Goal: Information Seeking & Learning: Find specific fact

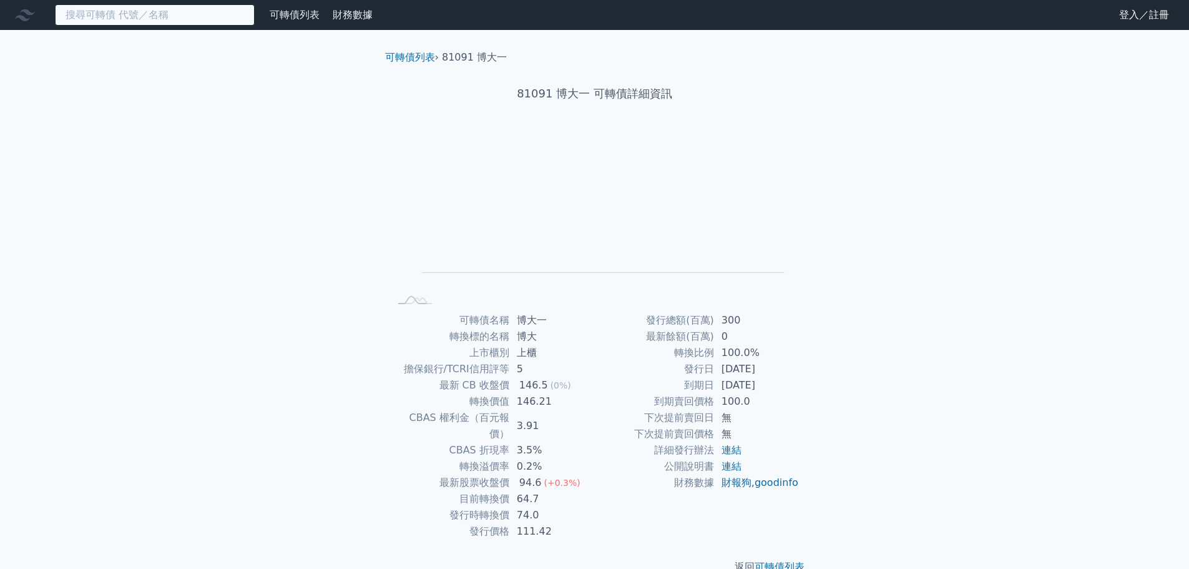
click at [208, 22] on input at bounding box center [155, 14] width 200 height 21
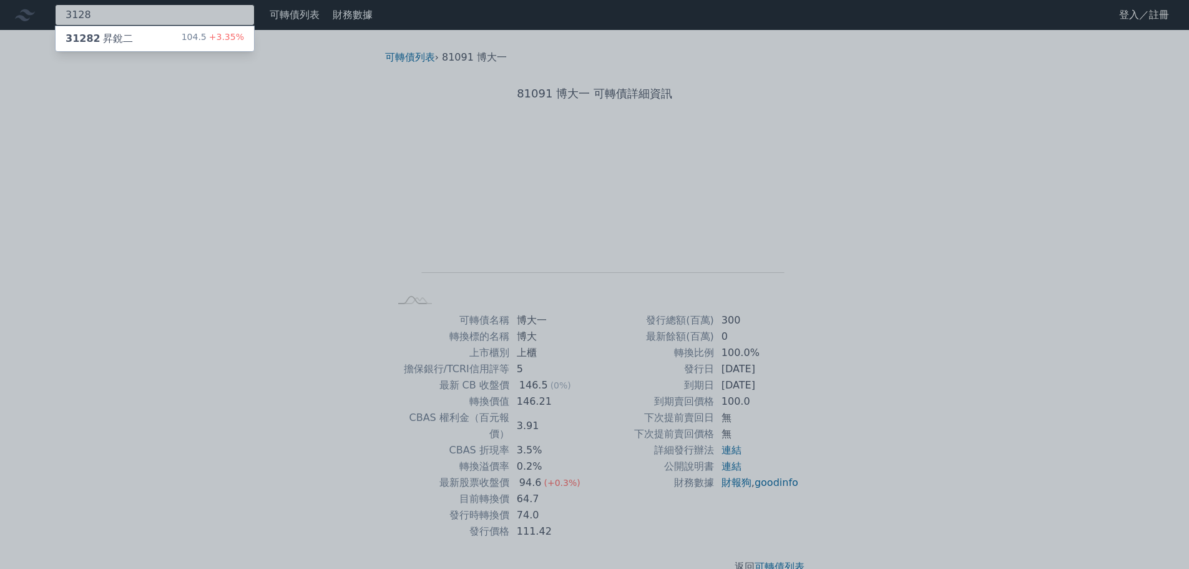
type input "3128"
click at [214, 35] on span "+3.35%" at bounding box center [225, 37] width 37 height 10
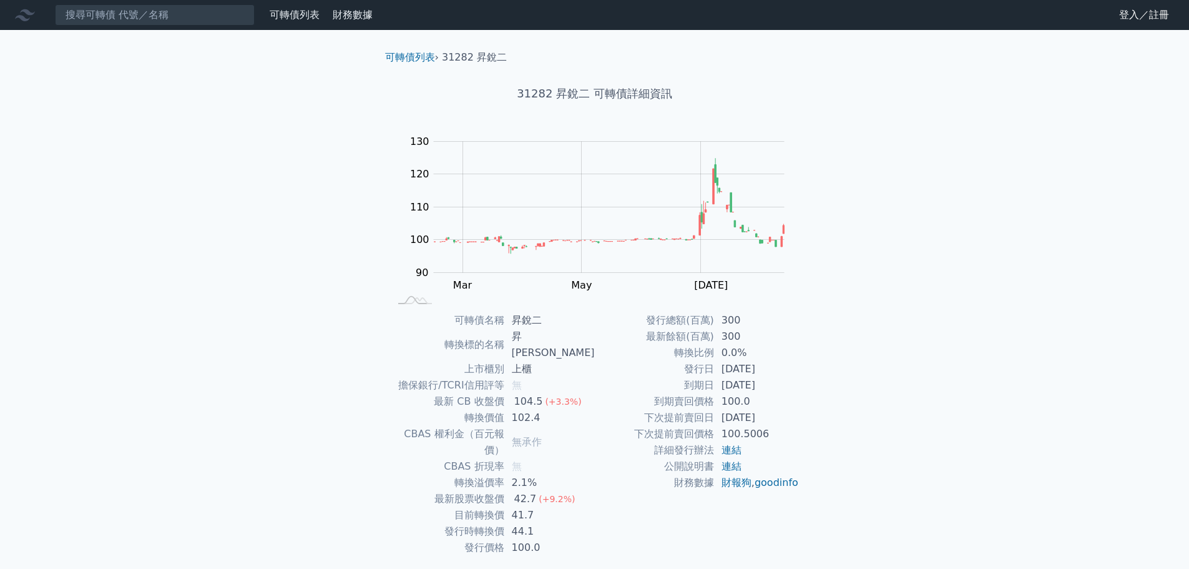
click at [1127, 18] on link "登入／註冊" at bounding box center [1144, 15] width 70 height 20
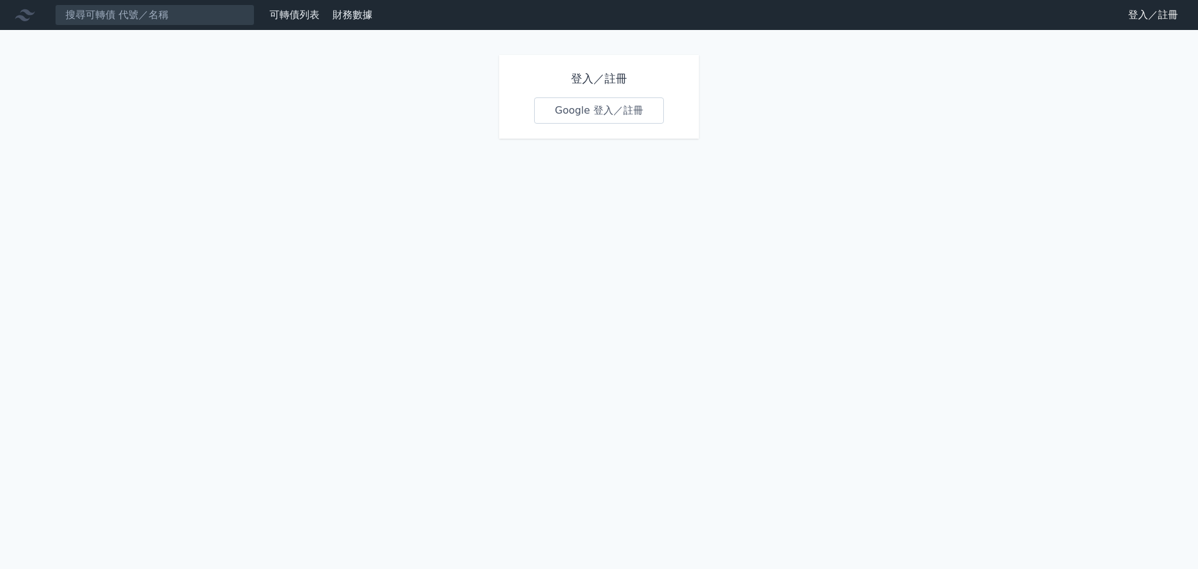
click at [604, 114] on link "Google 登入／註冊" at bounding box center [599, 110] width 130 height 26
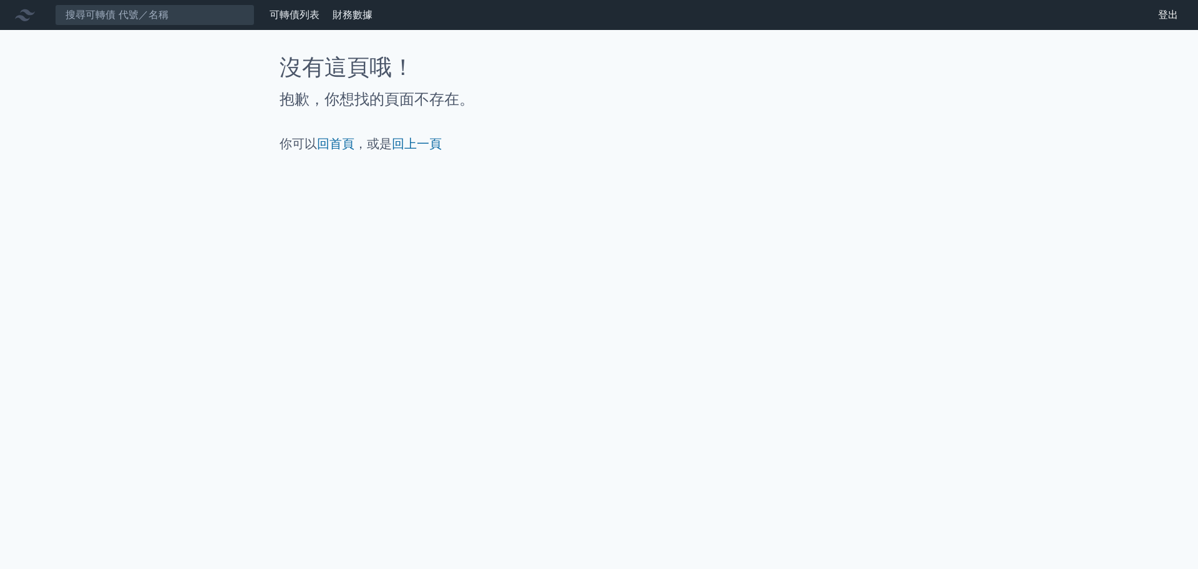
click at [293, 16] on link "可轉債列表" at bounding box center [295, 15] width 50 height 12
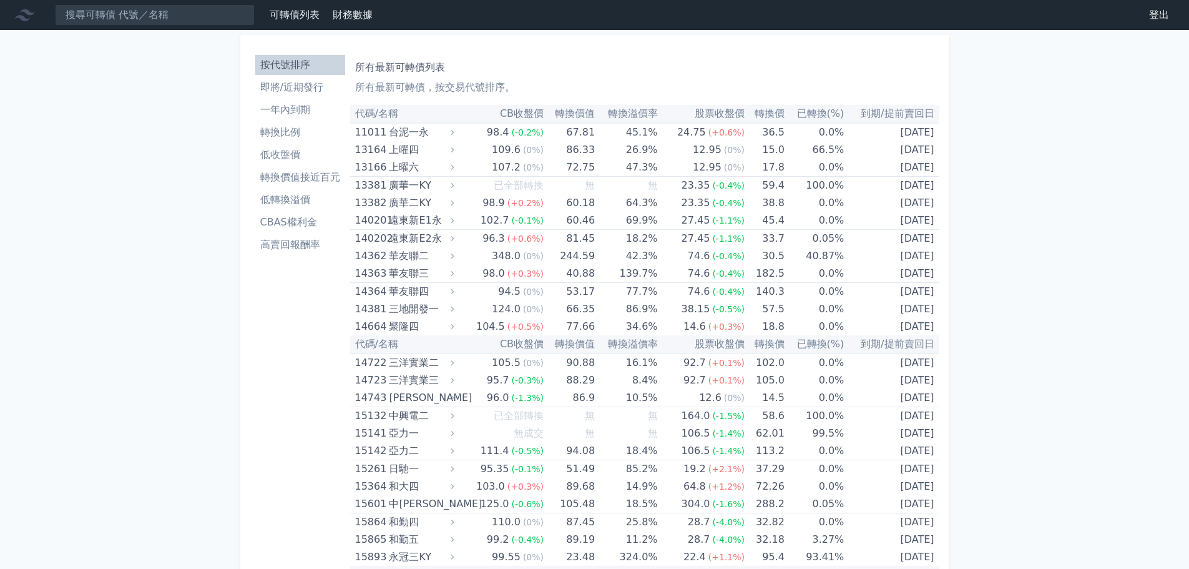
click at [311, 90] on li "即將/近期發行" at bounding box center [300, 87] width 90 height 15
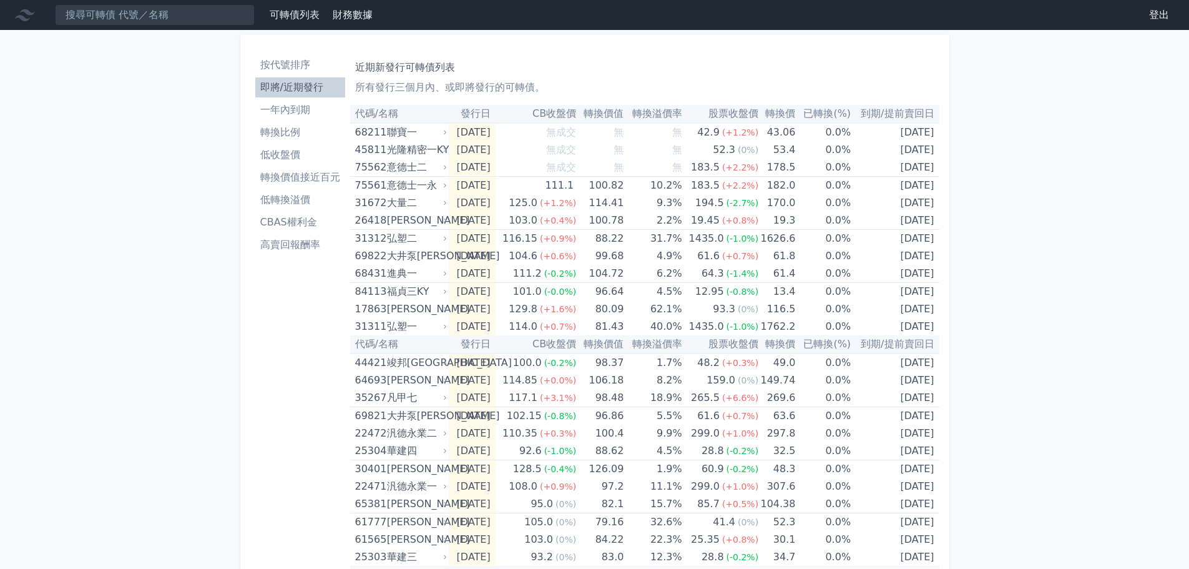
click at [309, 87] on li "即將/近期發行" at bounding box center [300, 87] width 90 height 15
click at [297, 111] on li "一年內到期" at bounding box center [300, 109] width 90 height 15
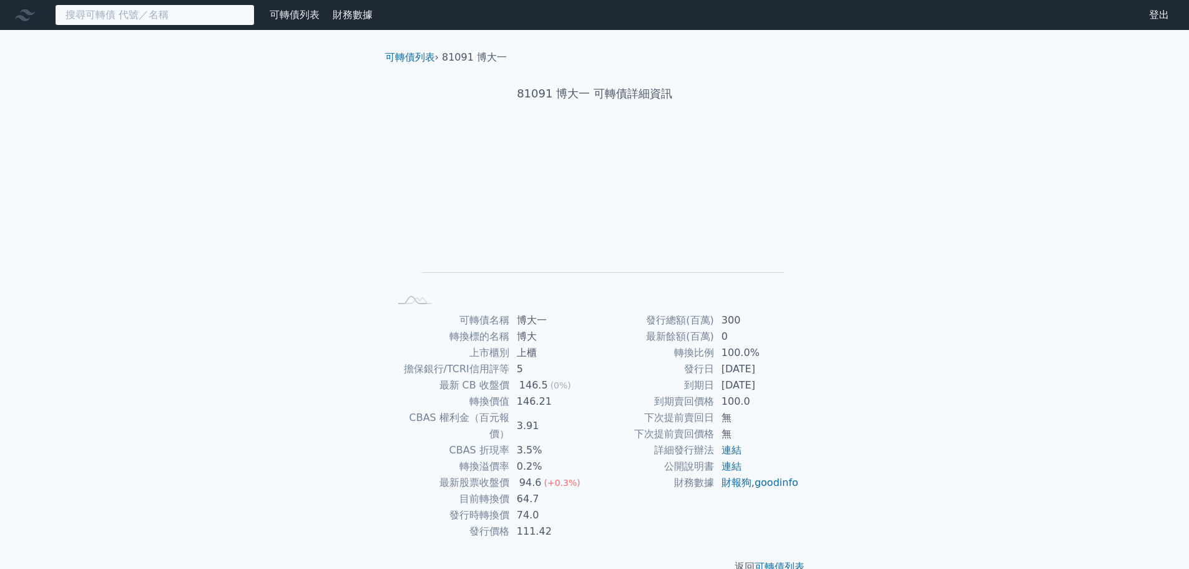
click at [229, 21] on input at bounding box center [155, 14] width 200 height 21
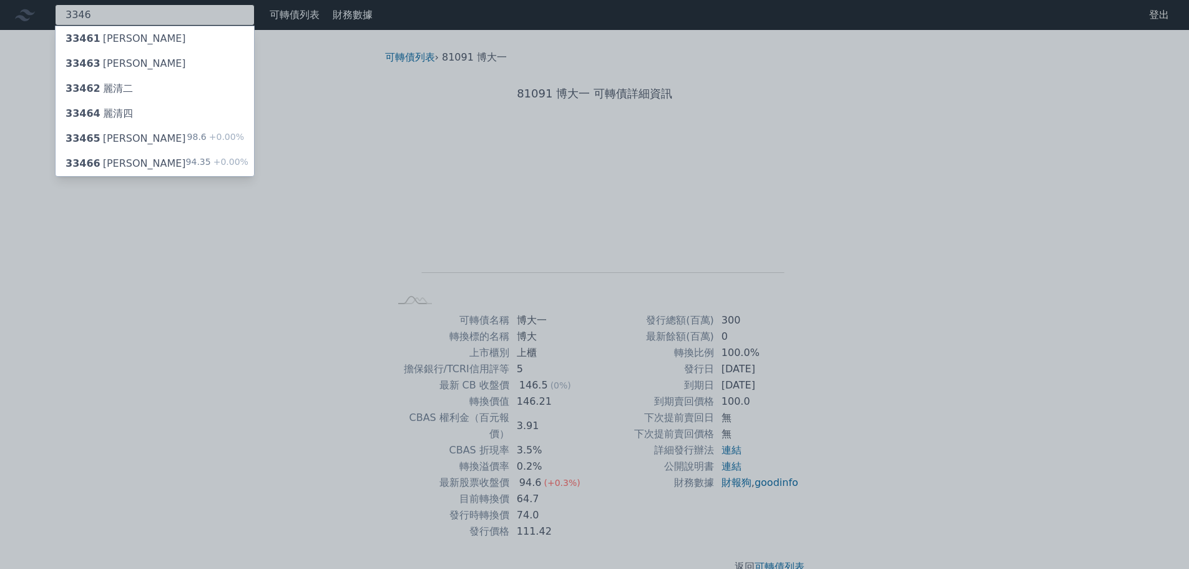
type input "3346"
click at [204, 135] on div "98.6 +0.00%" at bounding box center [215, 138] width 57 height 15
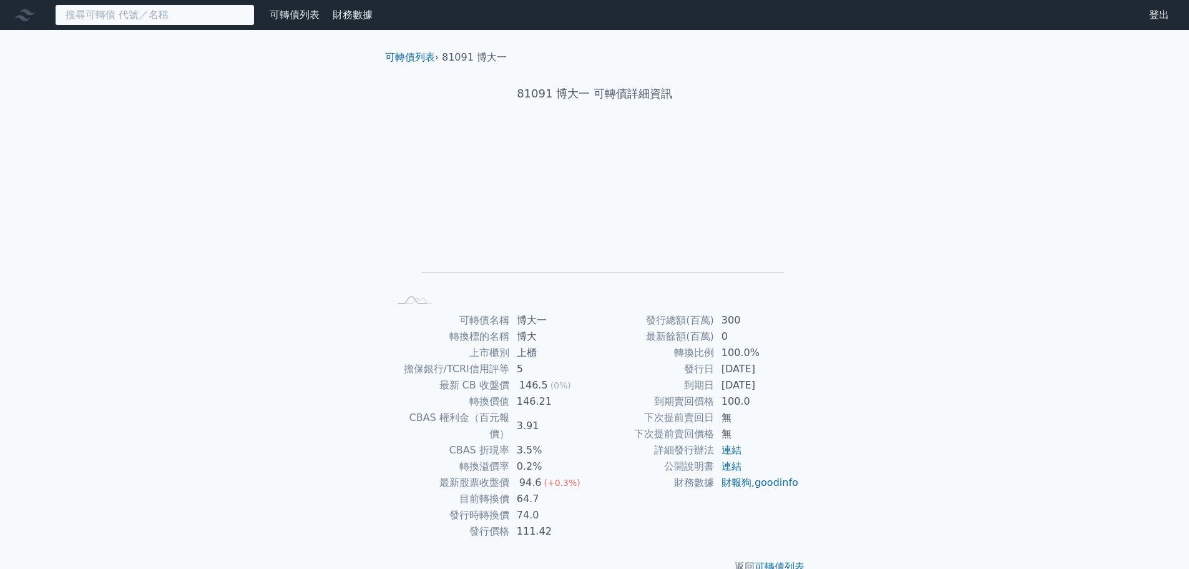
click at [180, 16] on input at bounding box center [155, 14] width 200 height 21
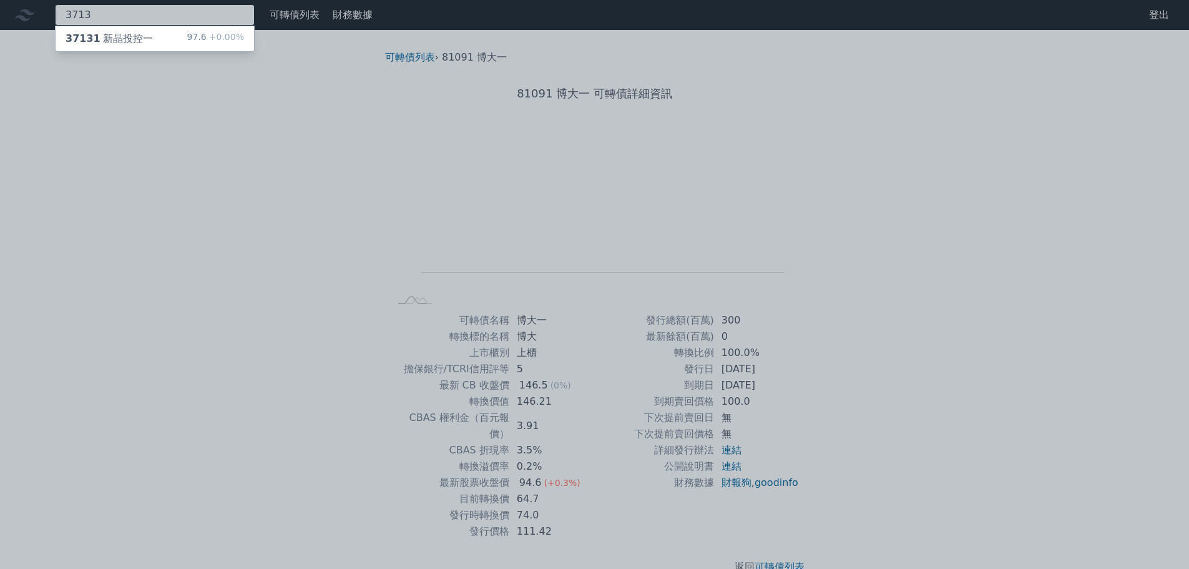
type input "3713"
click at [152, 38] on div "37131 新晶投控一 97.6 +0.00%" at bounding box center [155, 38] width 198 height 25
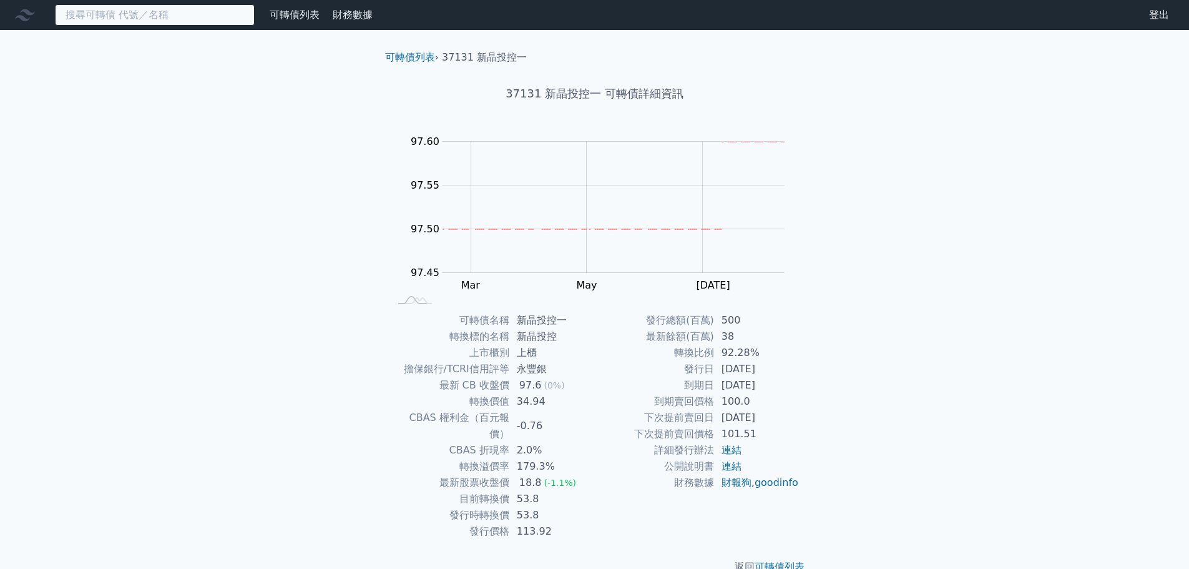
click at [188, 19] on input at bounding box center [155, 14] width 200 height 21
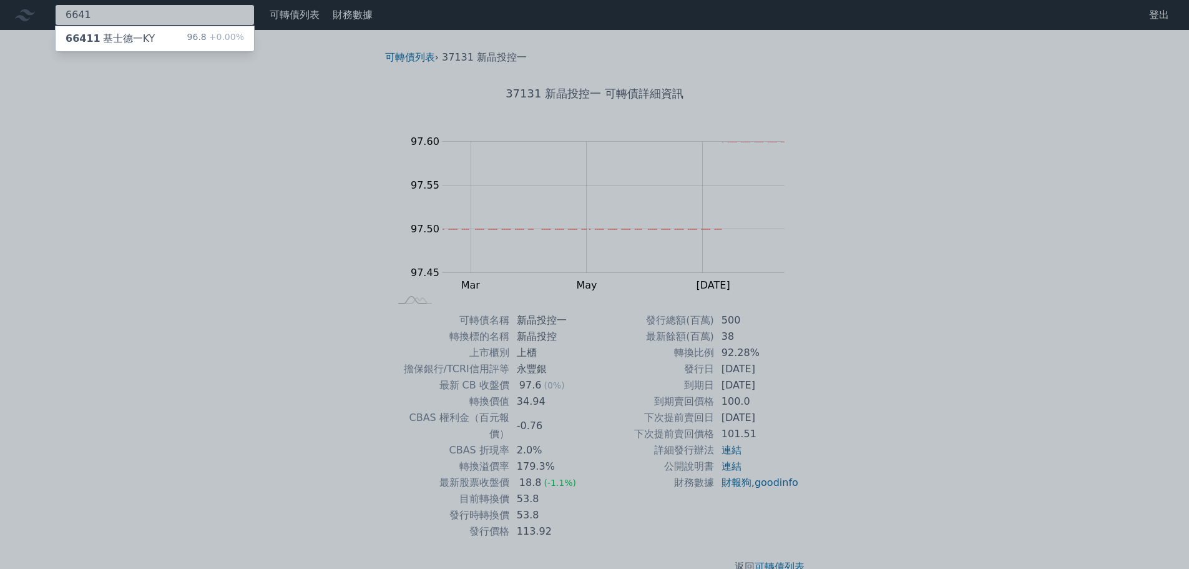
type input "6641"
click at [213, 41] on span "+0.00%" at bounding box center [225, 37] width 37 height 10
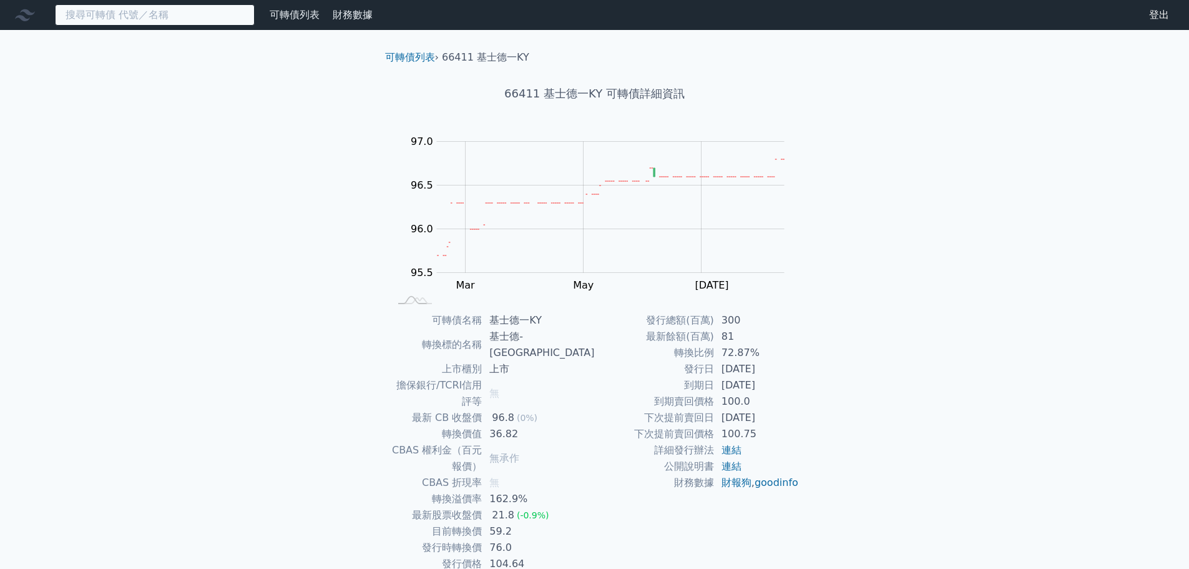
click at [201, 14] on input at bounding box center [155, 14] width 200 height 21
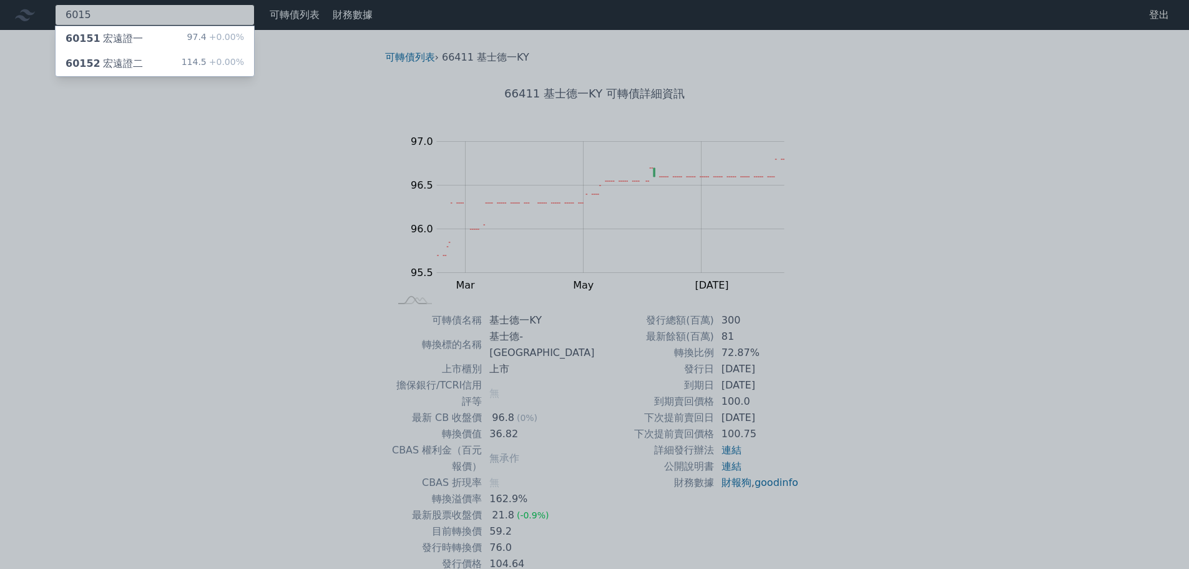
type input "6015"
click at [202, 29] on div "60151 宏遠證一 97.4 +0.00%" at bounding box center [155, 38] width 198 height 25
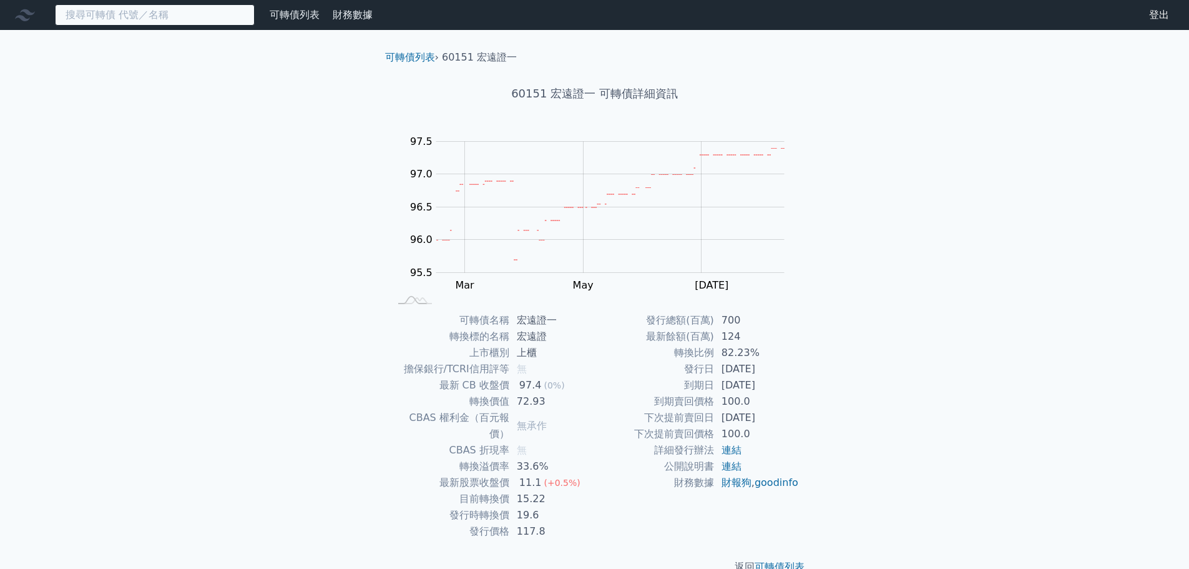
click at [230, 12] on input at bounding box center [155, 14] width 200 height 21
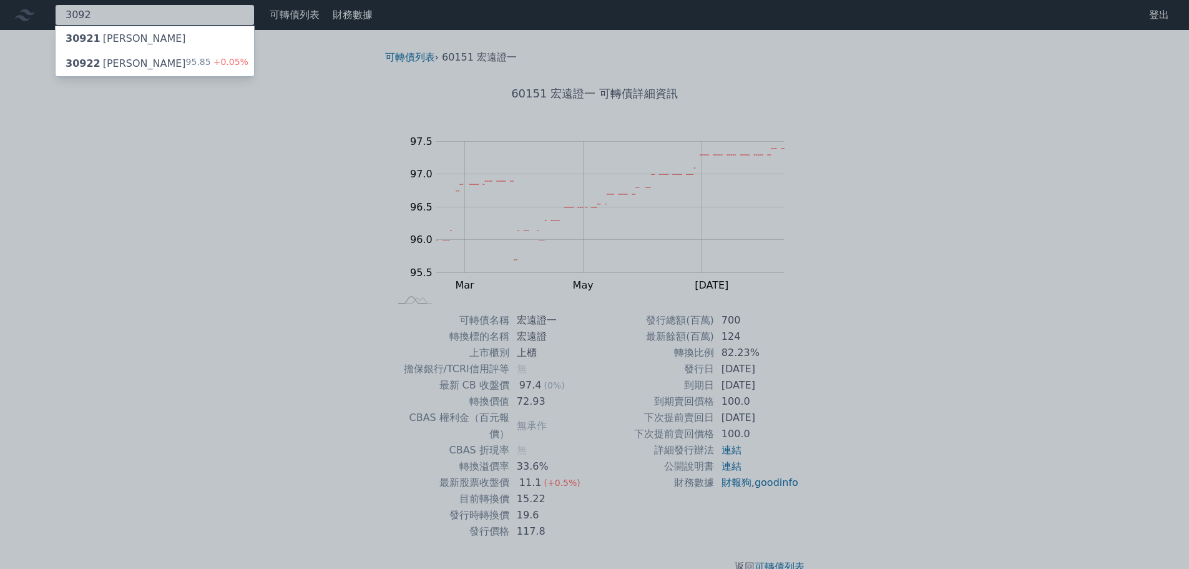
type input "3092"
click at [204, 60] on div "95.85 +0.05%" at bounding box center [217, 63] width 62 height 15
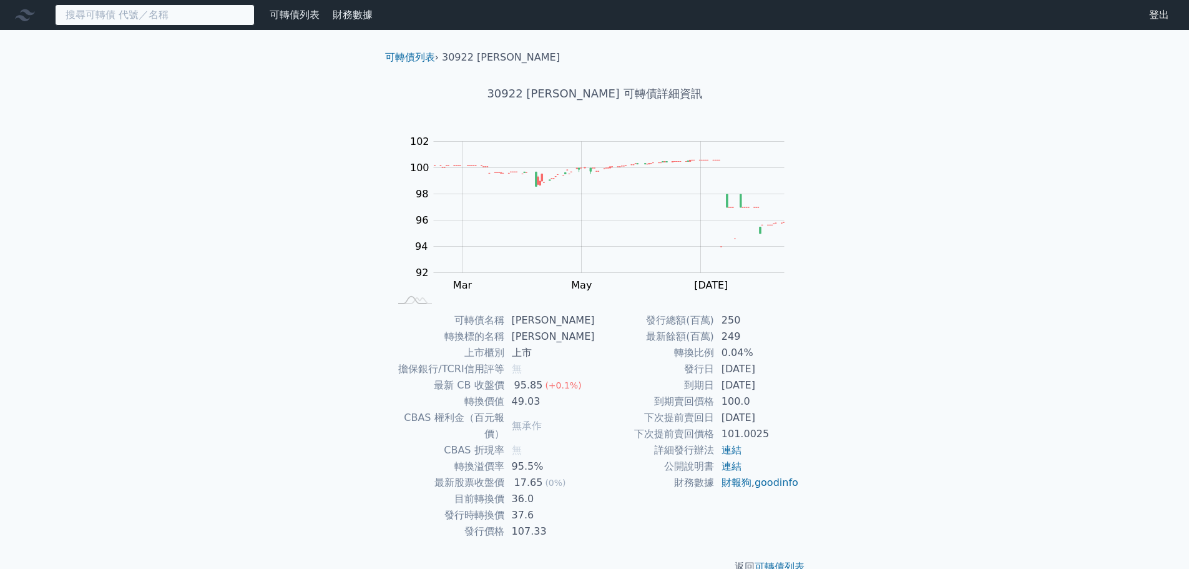
click at [205, 19] on input at bounding box center [155, 14] width 200 height 21
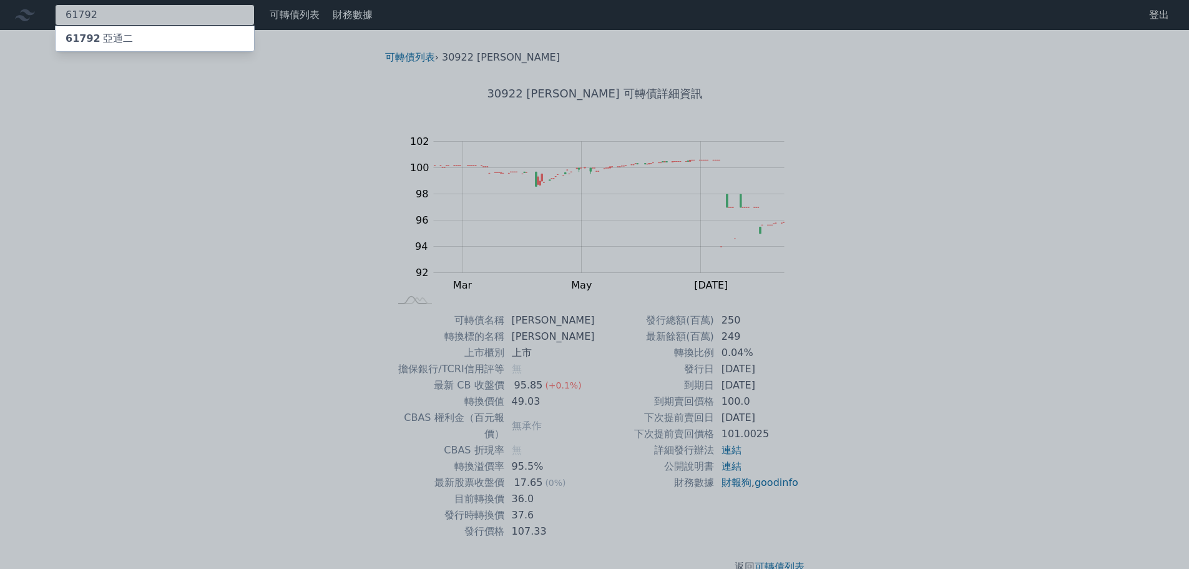
type input "61792"
click at [190, 35] on div "61792 亞通二" at bounding box center [155, 38] width 198 height 25
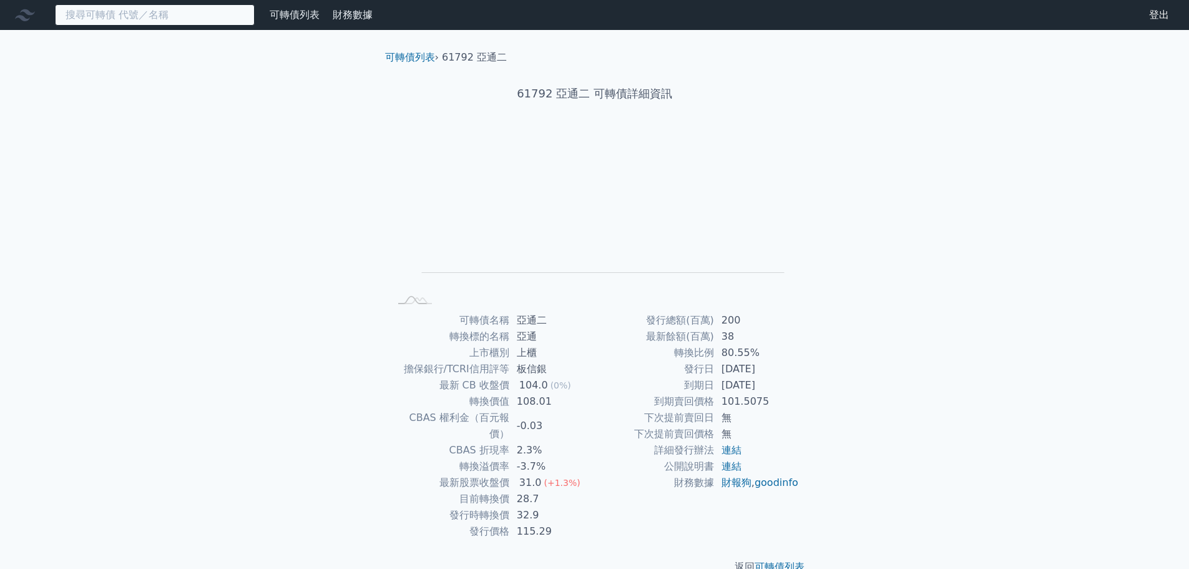
click at [240, 19] on input at bounding box center [155, 14] width 200 height 21
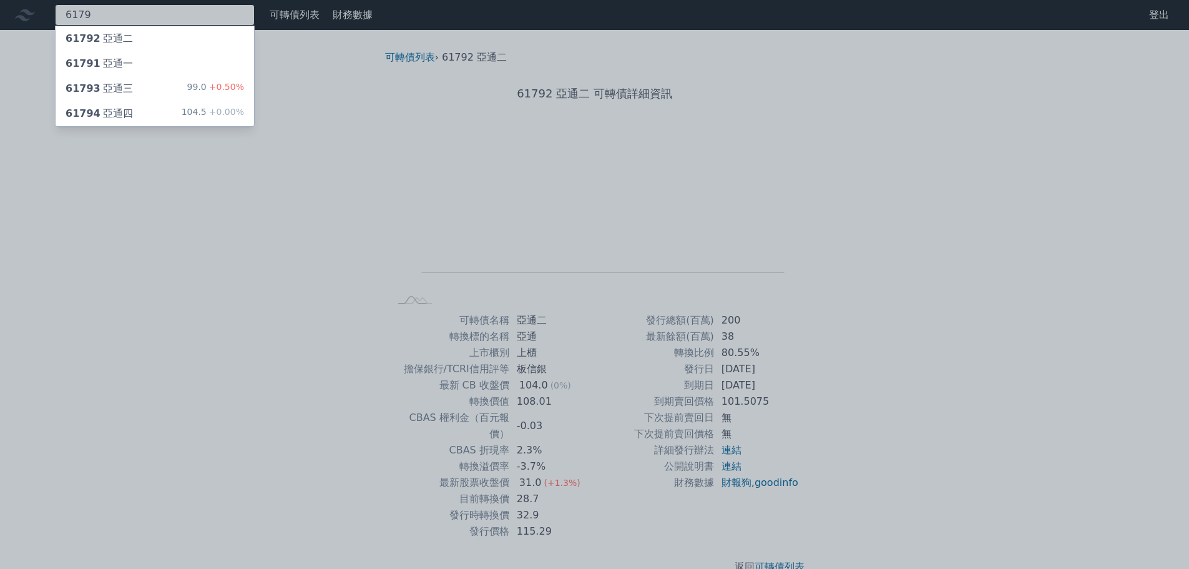
type input "6179"
click at [207, 86] on div "99.0 +0.50%" at bounding box center [215, 88] width 57 height 15
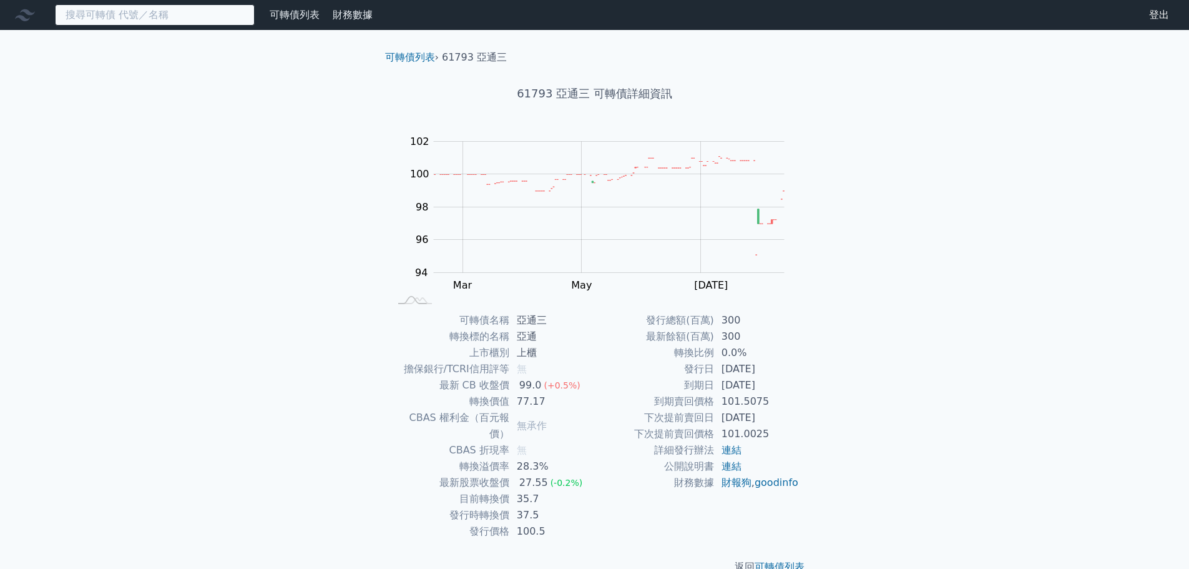
click at [132, 16] on input at bounding box center [155, 14] width 200 height 21
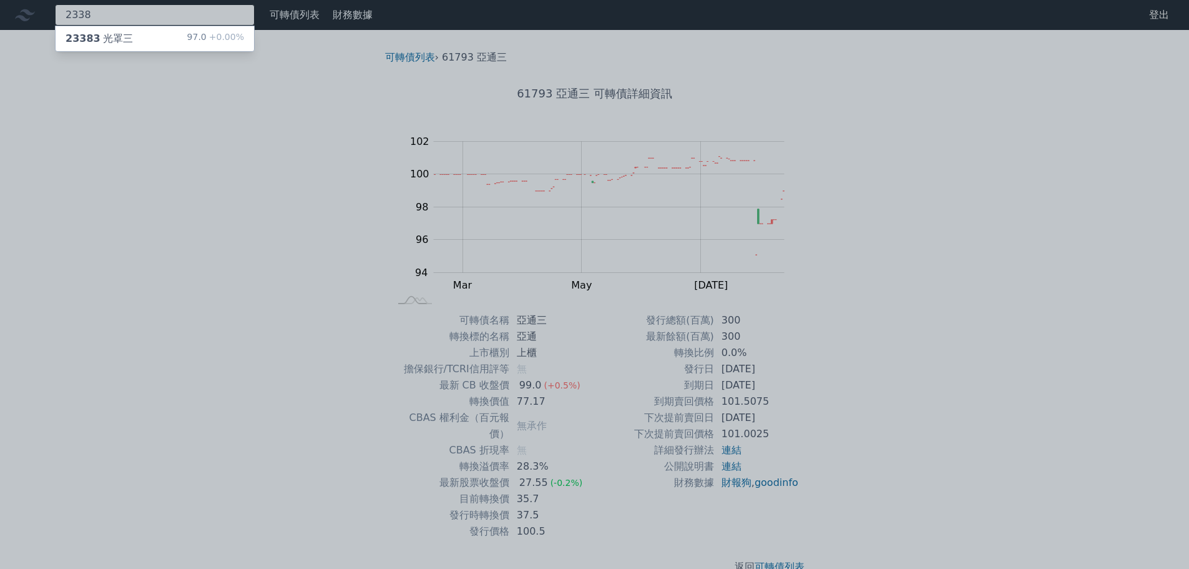
type input "2338"
click at [138, 38] on div "23383 光罩三 97.0 +0.00%" at bounding box center [155, 38] width 198 height 25
